Goal: Task Accomplishment & Management: Manage account settings

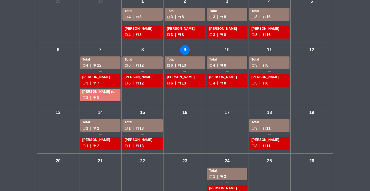
scroll to position [56, 0]
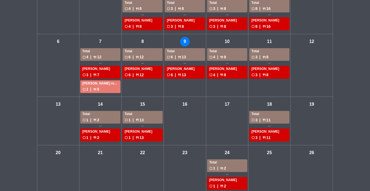
click at [142, 118] on div "check_box_outline_blank 1 | restaurant 13" at bounding box center [143, 120] width 36 height 6
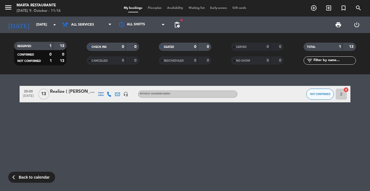
click at [178, 23] on span "pending_actions" at bounding box center [177, 25] width 7 height 7
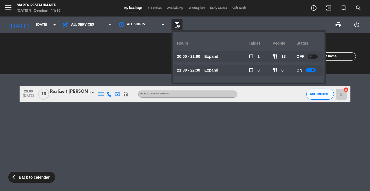
click at [173, 151] on div "20:00 [DATE] Realize ( [PERSON_NAME] [PERSON_NAME]) headset_mic Without assigne…" at bounding box center [185, 132] width 370 height 117
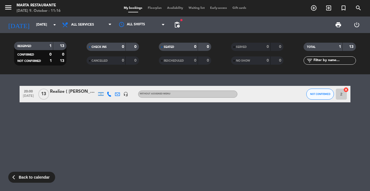
click at [187, 97] on div "Without assigned menu" at bounding box center [187, 94] width 99 height 7
click at [106, 143] on div "20:00 [DATE] Realize ( [PERSON_NAME] [PERSON_NAME]) headset_mic Without assigne…" at bounding box center [185, 132] width 370 height 117
click at [67, 91] on div "Realize ( [PERSON_NAME] [PERSON_NAME])" at bounding box center [73, 91] width 47 height 7
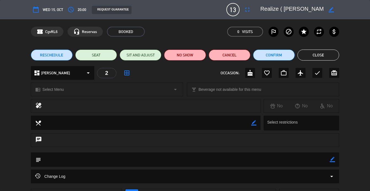
click at [59, 7] on span "Wed 15, Oct" at bounding box center [53, 10] width 20 height 6
